Goal: Task Accomplishment & Management: Complete application form

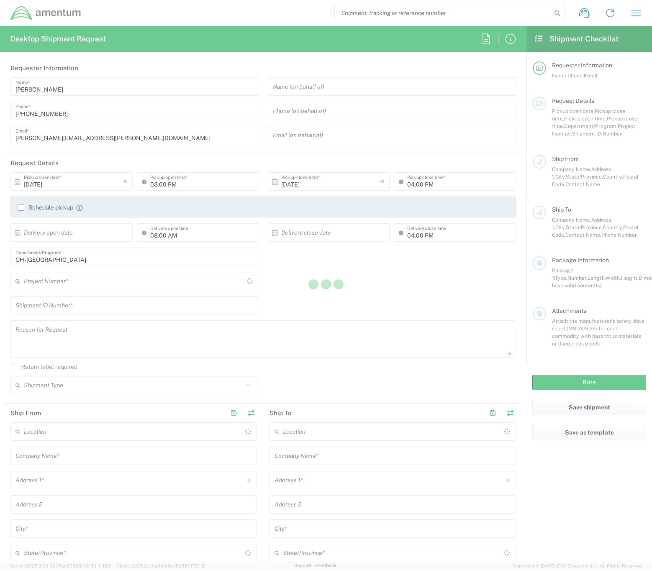
type input "United States"
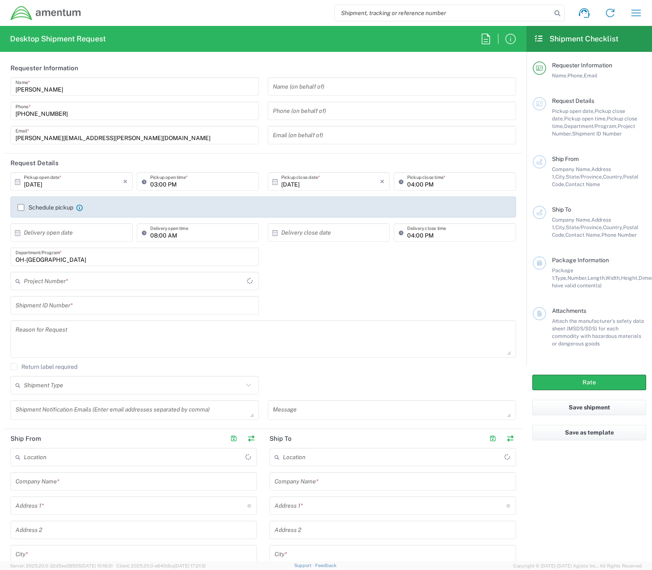
type input "OVHD.705181.00000"
drag, startPoint x: 279, startPoint y: 0, endPoint x: 454, endPoint y: 113, distance: 208.5
click at [454, 113] on input "tel" at bounding box center [392, 111] width 239 height 15
click at [424, 280] on div "OVHD.705181.00000 Project Number * OVHD.705181.00000 0915.E0002.02.000.2CE,LABO…" at bounding box center [263, 284] width 514 height 24
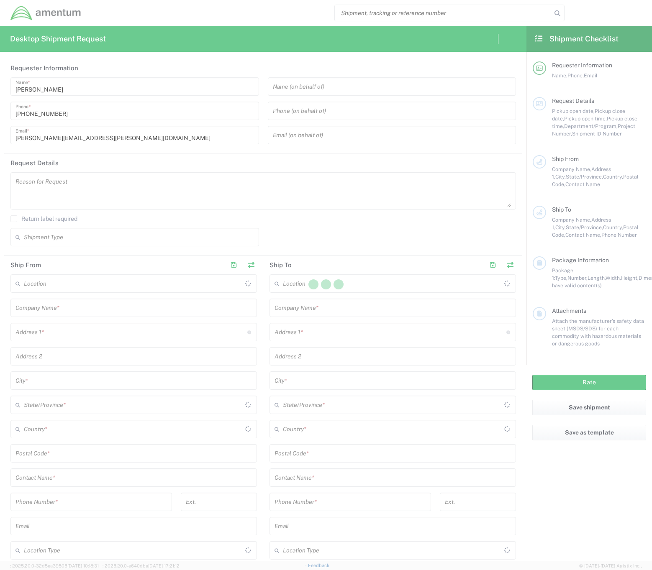
type input "United States"
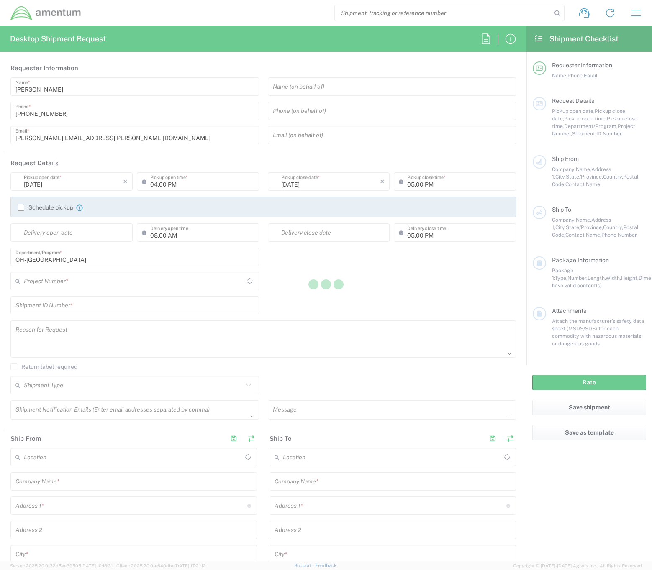
type input "United States"
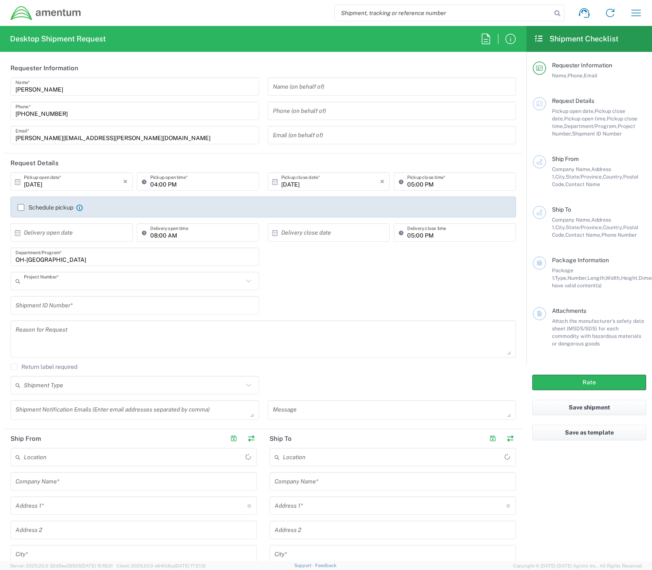
type input "OVHD.705181.00000"
